Goal: Task Accomplishment & Management: Use online tool/utility

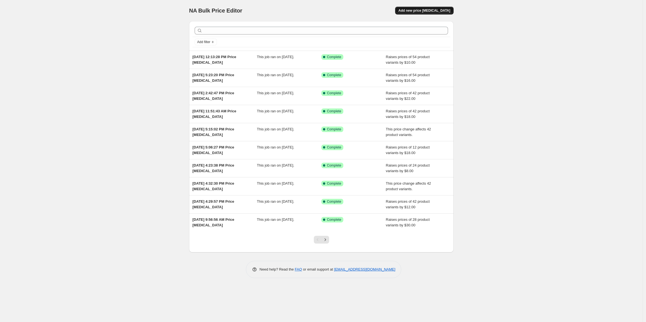
click at [429, 10] on span "Add new price [MEDICAL_DATA]" at bounding box center [424, 10] width 52 height 4
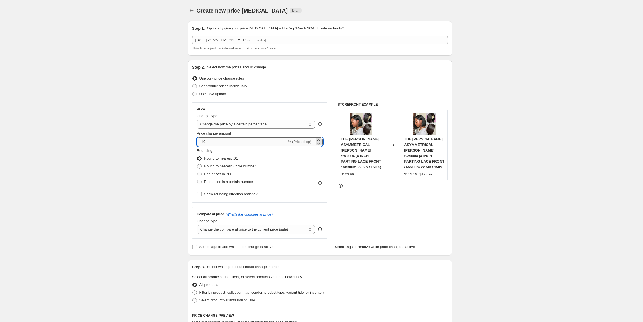
drag, startPoint x: 214, startPoint y: 143, endPoint x: 202, endPoint y: 142, distance: 12.5
click at [202, 142] on input "-10" at bounding box center [242, 142] width 90 height 9
click at [254, 126] on select "Change the price to a certain amount Change the price by a certain amount Chang…" at bounding box center [256, 124] width 118 height 9
select select "by"
click at [198, 120] on select "Change the price to a certain amount Change the price by a certain amount Chang…" at bounding box center [256, 124] width 118 height 9
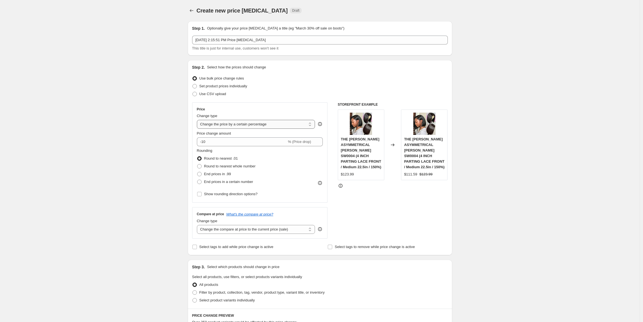
type input "-10.00"
click at [225, 126] on select "Change the price to a certain amount Change the price by a certain amount Chang…" at bounding box center [256, 124] width 118 height 9
select select "no_change"
click at [198, 120] on select "Change the price to a certain amount Change the price by a certain amount Chang…" at bounding box center [256, 124] width 118 height 9
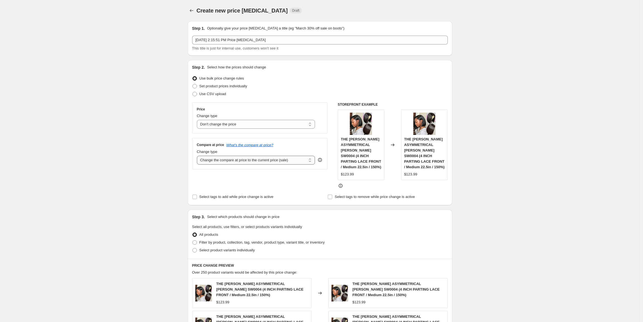
click at [231, 163] on select "Change the compare at price to the current price (sale) Change the compare at p…" at bounding box center [256, 160] width 118 height 9
select select "pp"
click at [198, 156] on select "Change the compare at price to the current price (sale) Change the compare at p…" at bounding box center [256, 160] width 118 height 9
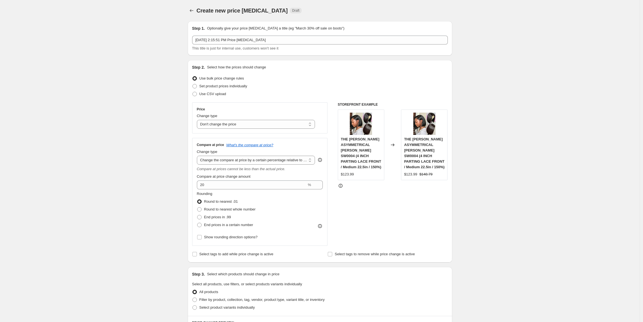
click at [234, 216] on div "End prices in .99" at bounding box center [226, 218] width 59 height 8
click at [231, 217] on span "End prices in .99" at bounding box center [217, 217] width 27 height 4
click at [197, 216] on input "End prices in .99" at bounding box center [197, 215] width 0 height 0
radio input "true"
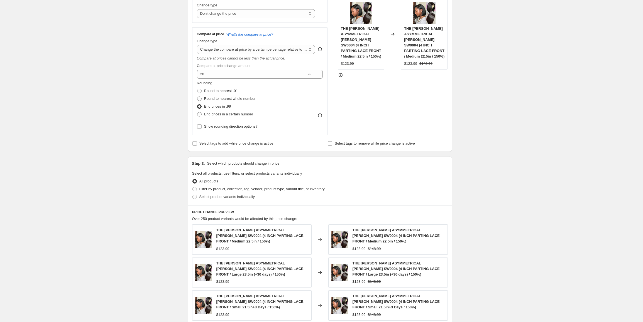
scroll to position [111, 0]
click at [271, 189] on span "Filter by product, collection, tag, vendor, product type, variant title, or inv…" at bounding box center [261, 189] width 125 height 4
click at [193, 187] on input "Filter by product, collection, tag, vendor, product type, variant title, or inv…" at bounding box center [192, 187] width 0 height 0
radio input "true"
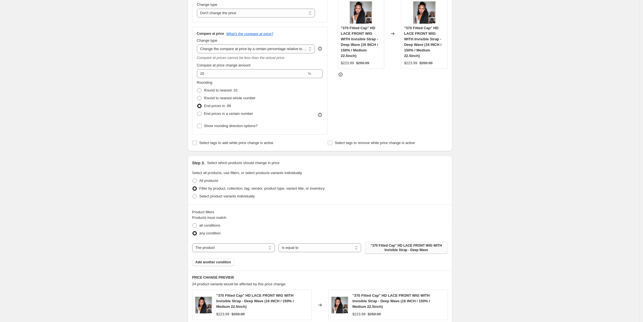
click at [383, 250] on span ""370 Fitted Cap" HD LACE FRONT WIG WITH Invisible Strap - Deep Wave" at bounding box center [406, 248] width 76 height 9
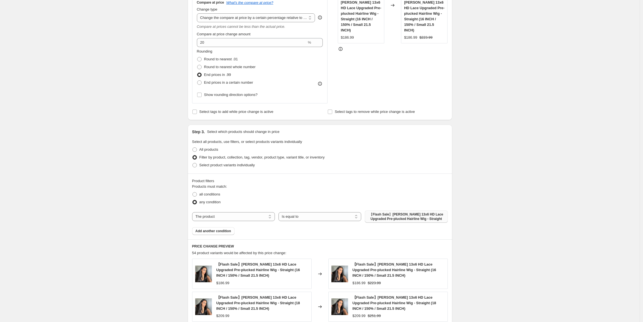
scroll to position [139, 0]
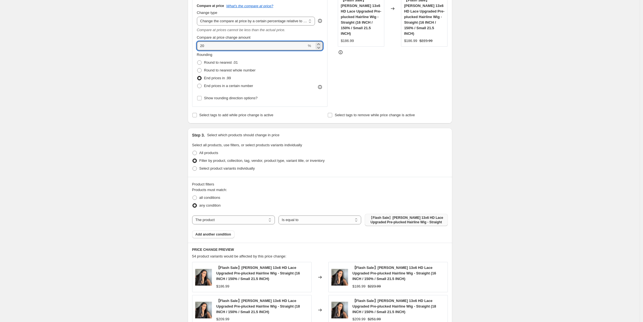
drag, startPoint x: 211, startPoint y: 48, endPoint x: 197, endPoint y: 47, distance: 14.5
click at [197, 47] on div "Compare at price What's the compare at price? Change type Change the compare at…" at bounding box center [260, 53] width 136 height 108
click at [143, 116] on div "Create new price change job. This page is ready Create new price change job Dra…" at bounding box center [320, 194] width 640 height 667
drag, startPoint x: 210, startPoint y: 46, endPoint x: 200, endPoint y: 46, distance: 9.2
click at [200, 46] on input "30" at bounding box center [252, 45] width 110 height 9
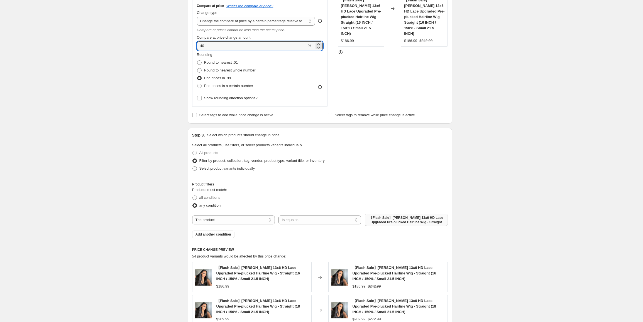
click at [163, 105] on div "Create new price change job. This page is ready Create new price change job Dra…" at bounding box center [320, 194] width 640 height 667
drag, startPoint x: 210, startPoint y: 45, endPoint x: 198, endPoint y: 45, distance: 11.4
click at [198, 45] on input "40" at bounding box center [252, 45] width 110 height 9
click at [136, 115] on div "Create new price change job. This page is ready Create new price change job Dra…" at bounding box center [320, 194] width 640 height 667
drag, startPoint x: 213, startPoint y: 46, endPoint x: 201, endPoint y: 45, distance: 11.7
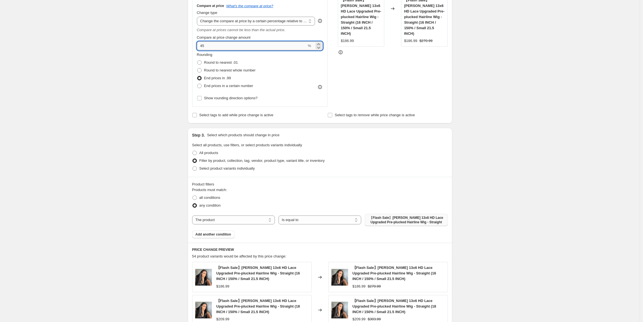
click at [201, 45] on input "45" at bounding box center [252, 45] width 110 height 9
click at [156, 103] on div "Create new price change job. This page is ready Create new price change job Dra…" at bounding box center [320, 194] width 640 height 667
drag, startPoint x: 207, startPoint y: 46, endPoint x: 198, endPoint y: 48, distance: 8.7
click at [198, 48] on div "Compare at price What's the compare at price? Change type Change the compare at…" at bounding box center [260, 53] width 136 height 108
drag, startPoint x: 161, startPoint y: 66, endPoint x: 168, endPoint y: 67, distance: 7.0
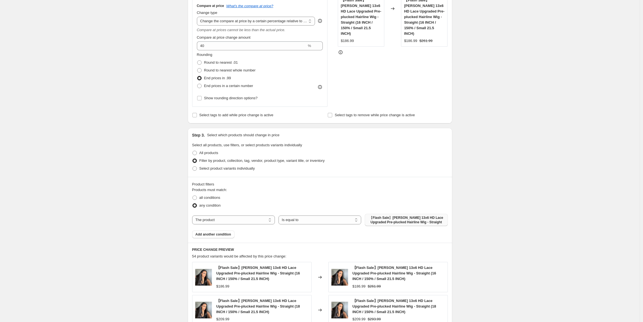
click at [161, 66] on div "Create new price change job. This page is ready Create new price change job Dra…" at bounding box center [320, 194] width 640 height 667
click at [207, 46] on input "40" at bounding box center [252, 45] width 110 height 9
click at [92, 165] on div "Create new price change job. This page is ready Create new price change job Dra…" at bounding box center [320, 194] width 640 height 667
drag, startPoint x: 207, startPoint y: 46, endPoint x: 197, endPoint y: 46, distance: 9.5
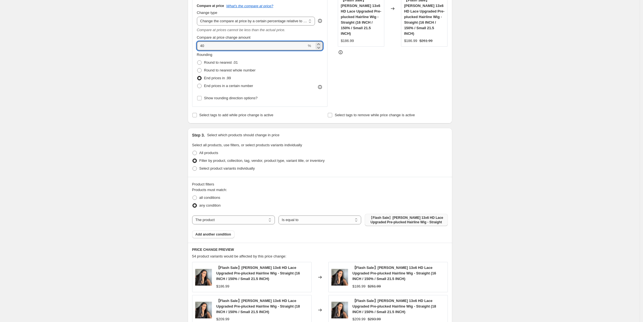
click at [197, 46] on div "Compare at price What's the compare at price? Change type Change the compare at…" at bounding box center [260, 53] width 136 height 108
click at [151, 92] on div "Create new price change job. This page is ready Create new price change job Dra…" at bounding box center [320, 194] width 640 height 667
drag, startPoint x: 209, startPoint y: 46, endPoint x: 200, endPoint y: 46, distance: 9.7
click at [200, 46] on input "38" at bounding box center [252, 45] width 110 height 9
type input "39"
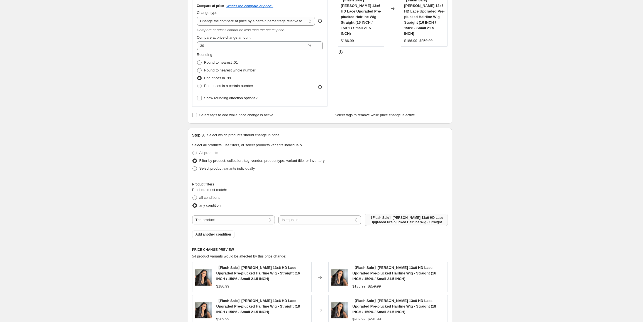
click at [136, 130] on div "Create new price change job. This page is ready Create new price change job Dra…" at bounding box center [320, 194] width 640 height 667
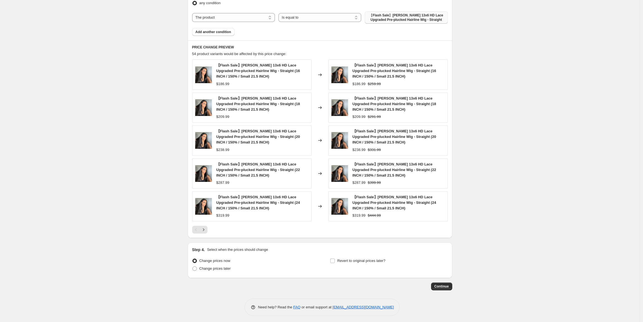
scroll to position [344, 0]
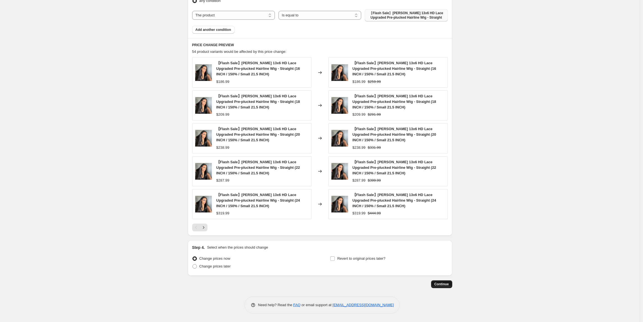
click at [440, 286] on span "Continue" at bounding box center [441, 284] width 14 height 4
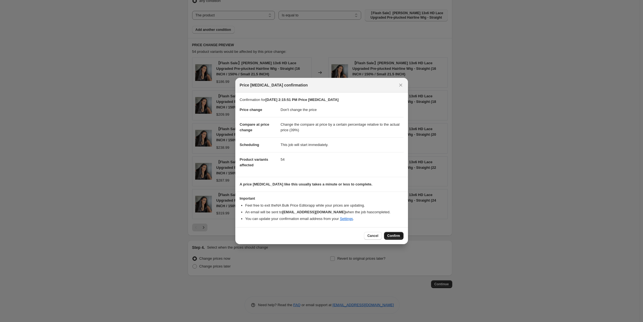
click at [395, 236] on span "Confirm" at bounding box center [393, 236] width 13 height 4
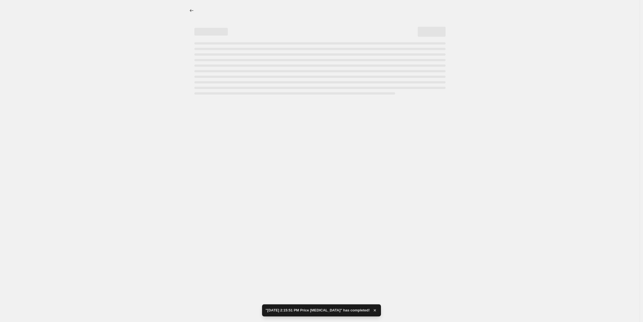
select select "no_change"
select select "pp"
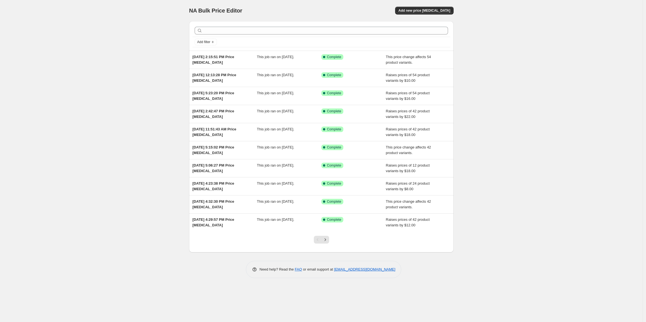
click at [107, 97] on div "NA Bulk Price Editor. This page is ready NA Bulk Price Editor Add new price [ME…" at bounding box center [321, 161] width 643 height 322
click at [435, 10] on span "Add new price [MEDICAL_DATA]" at bounding box center [424, 10] width 52 height 4
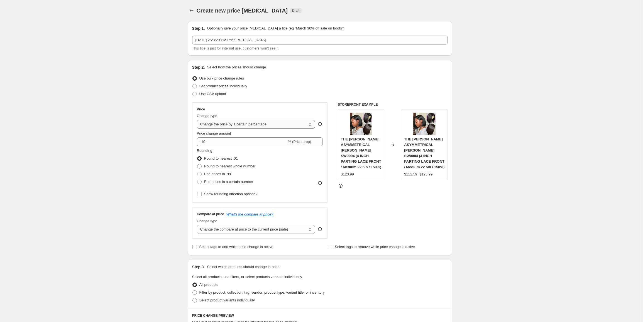
click at [247, 122] on select "Change the price to a certain amount Change the price by a certain amount Chang…" at bounding box center [256, 124] width 118 height 9
select select "no_change"
click at [198, 120] on select "Change the price to a certain amount Change the price by a certain amount Chang…" at bounding box center [256, 124] width 118 height 9
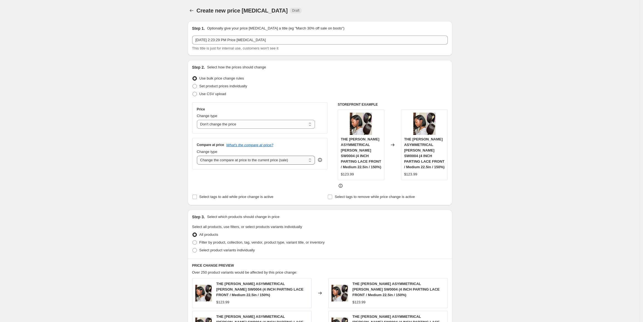
click at [246, 162] on select "Change the compare at price to the current price (sale) Change the compare at p…" at bounding box center [256, 160] width 118 height 9
select select "pp"
click at [198, 156] on select "Change the compare at price to the current price (sale) Change the compare at p…" at bounding box center [256, 160] width 118 height 9
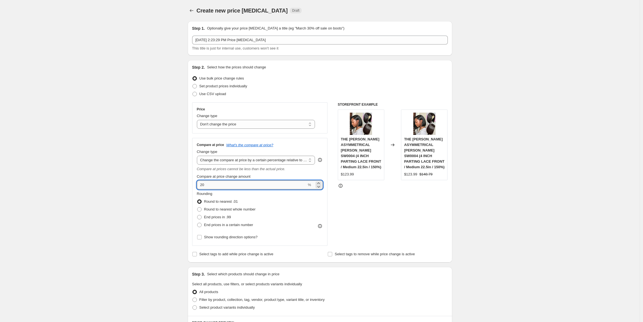
drag, startPoint x: 209, startPoint y: 185, endPoint x: 200, endPoint y: 184, distance: 9.3
click at [200, 184] on input "20" at bounding box center [252, 185] width 110 height 9
type input "39"
click at [231, 217] on span "End prices in .99" at bounding box center [217, 217] width 27 height 4
click at [197, 216] on input "End prices in .99" at bounding box center [197, 215] width 0 height 0
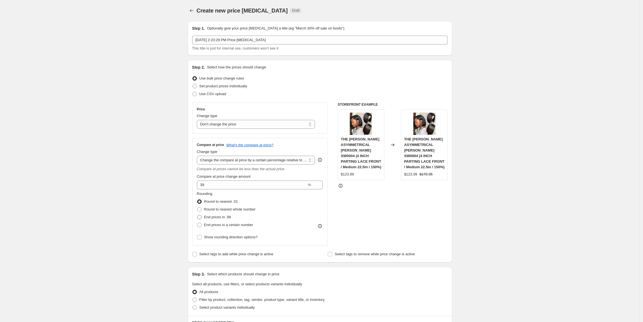
radio input "true"
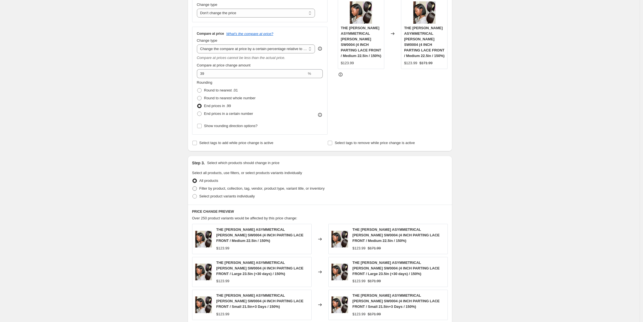
click at [302, 190] on span "Filter by product, collection, tag, vendor, product type, variant title, or inv…" at bounding box center [261, 189] width 125 height 4
click at [193, 187] on input "Filter by product, collection, tag, vendor, product type, variant title, or inv…" at bounding box center [192, 187] width 0 height 0
radio input "true"
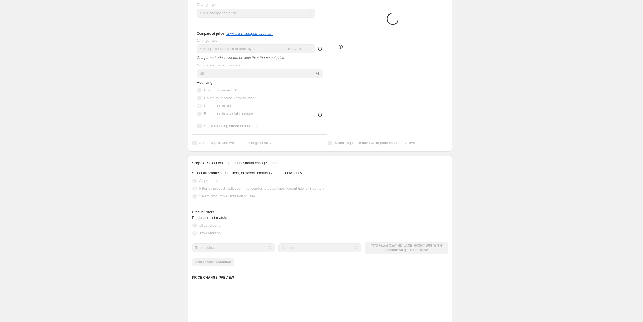
click at [391, 246] on div "The product The product's collection The product's tag The product's vendor The…" at bounding box center [320, 248] width 256 height 12
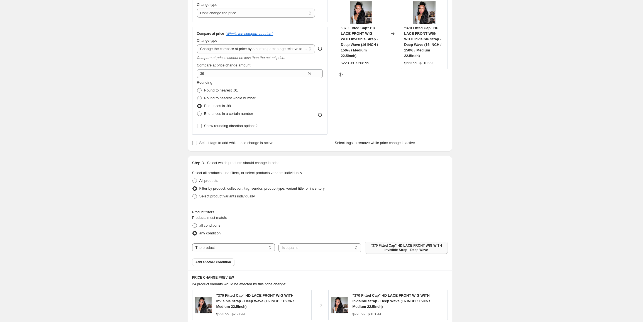
click at [398, 249] on span ""370 Fitted Cap" HD LACE FRONT WIG WITH Invisible Strap - Deep Wave" at bounding box center [406, 248] width 76 height 9
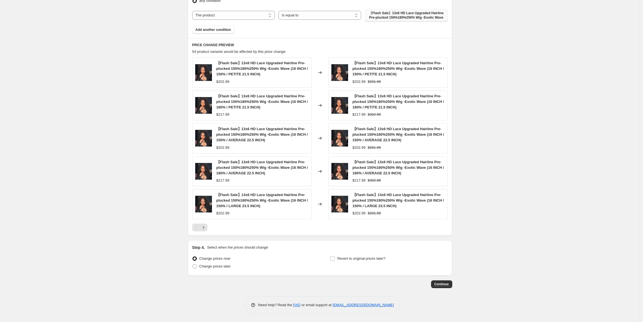
scroll to position [349, 0]
click at [444, 283] on span "Continue" at bounding box center [441, 284] width 14 height 4
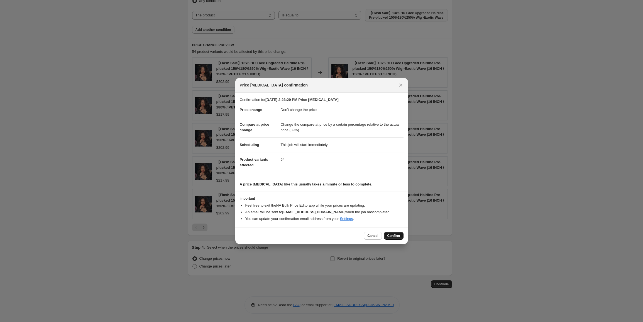
click at [391, 238] on span "Confirm" at bounding box center [393, 236] width 13 height 4
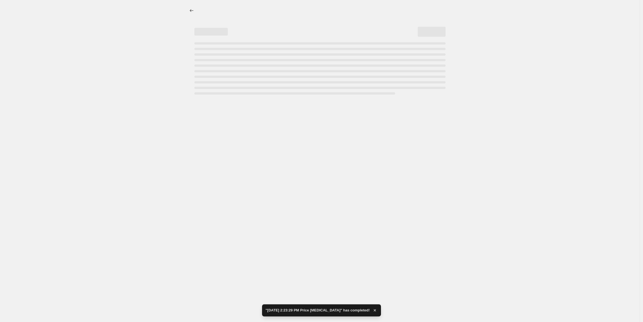
select select "no_change"
select select "pp"
